Goal: Information Seeking & Learning: Find contact information

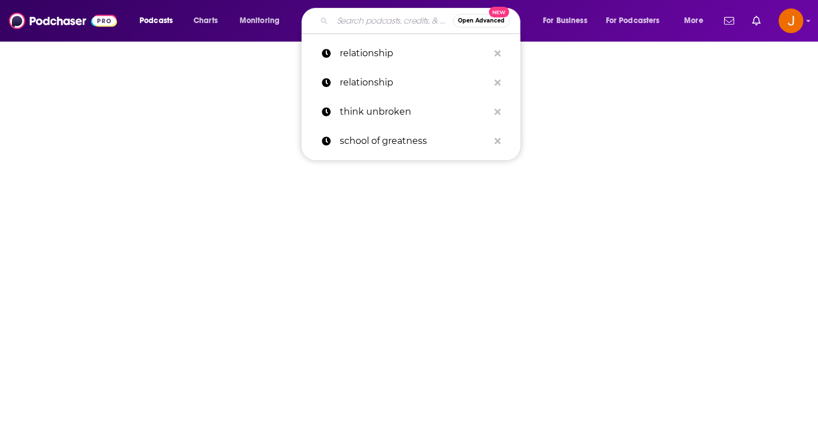
click at [361, 23] on input "Search podcasts, credits, & more..." at bounding box center [393, 21] width 120 height 18
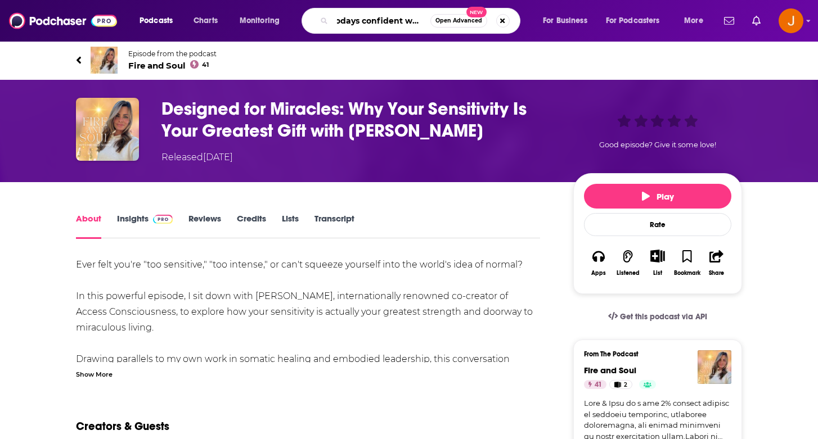
type input "todays confident woman"
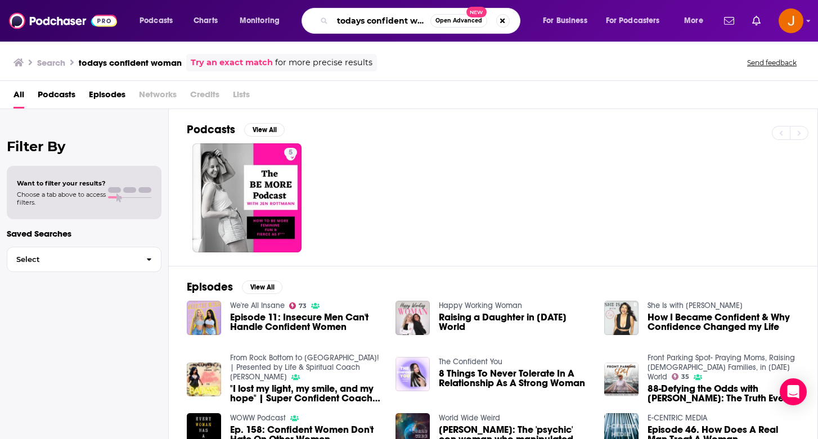
scroll to position [0, 16]
drag, startPoint x: 338, startPoint y: 23, endPoint x: 482, endPoint y: 29, distance: 144.2
click at [482, 29] on div "todays confident woman Open Advanced New" at bounding box center [411, 21] width 219 height 26
type input "transform your confidence"
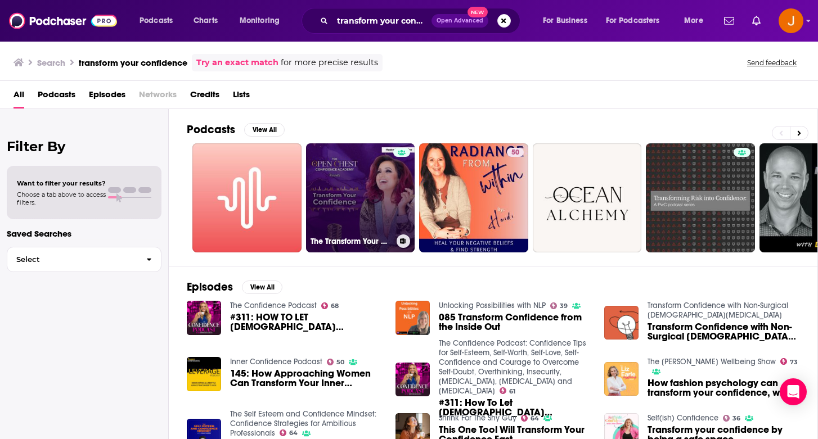
click at [357, 210] on link "The Transform Your Confidence Show" at bounding box center [360, 197] width 109 height 109
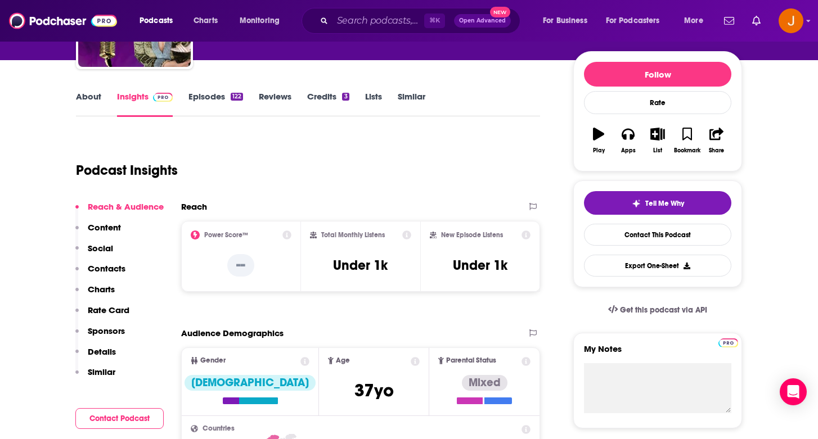
scroll to position [125, 0]
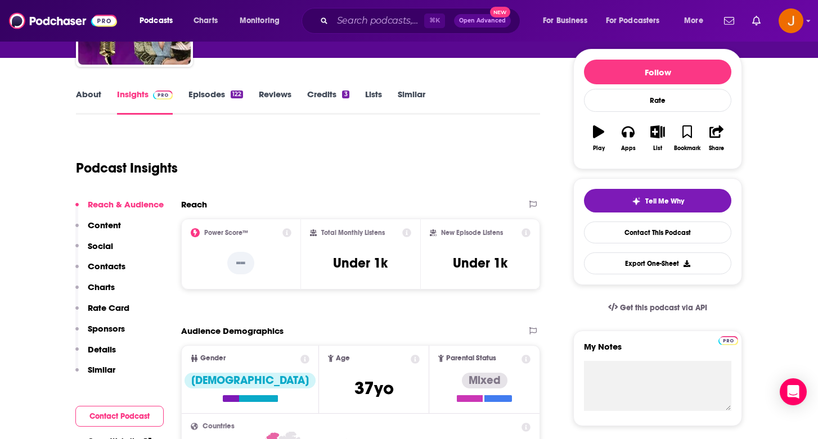
click at [99, 269] on p "Contacts" at bounding box center [107, 266] width 38 height 11
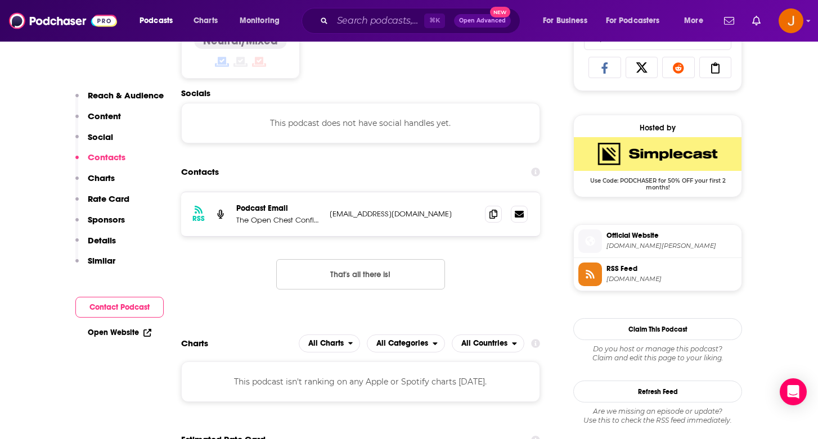
scroll to position [756, 0]
